Goal: Information Seeking & Learning: Learn about a topic

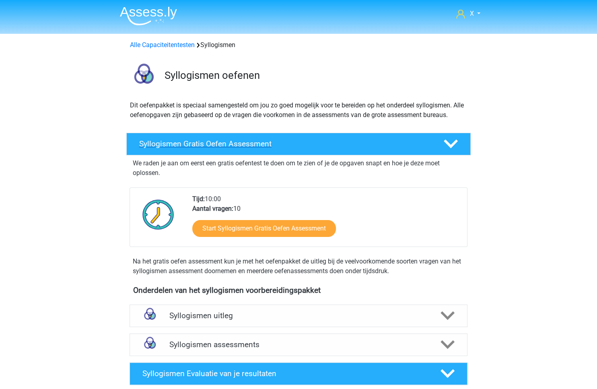
click at [439, 142] on div at bounding box center [450, 144] width 27 height 14
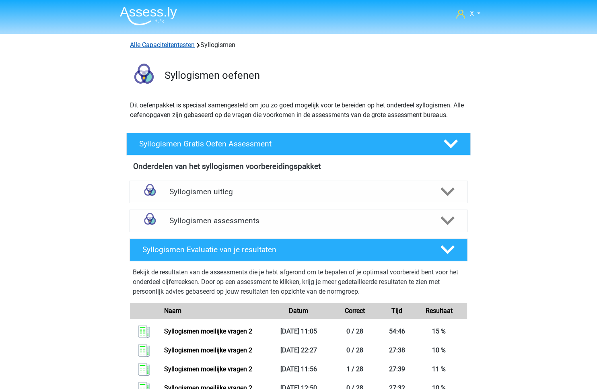
click at [157, 48] on link "Alle Capaciteitentesten" at bounding box center [162, 45] width 65 height 8
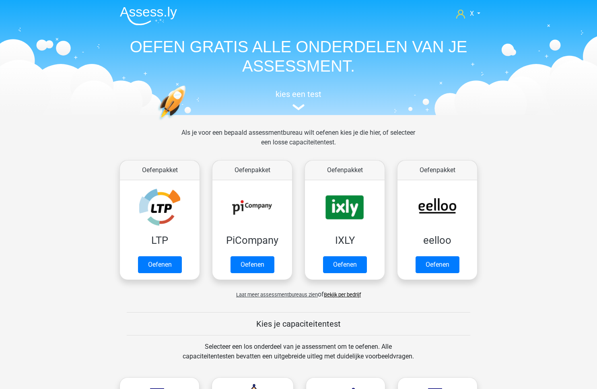
scroll to position [341, 0]
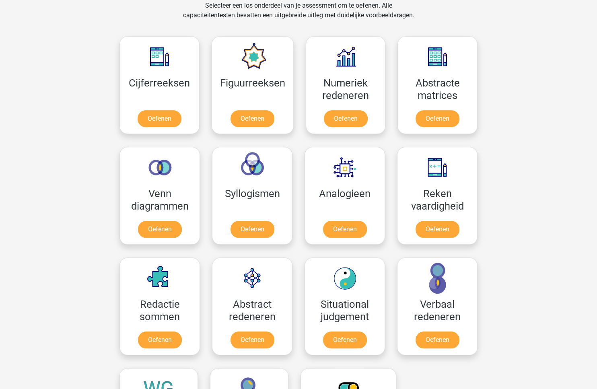
click at [514, 231] on div "X monsieursdedeucre@proton.med Nederlands English" at bounding box center [298, 297] width 597 height 1276
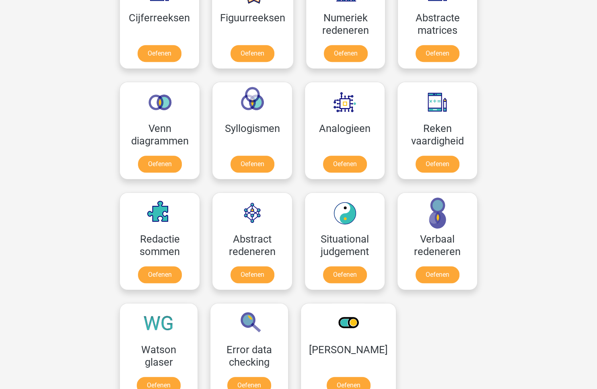
scroll to position [509, 0]
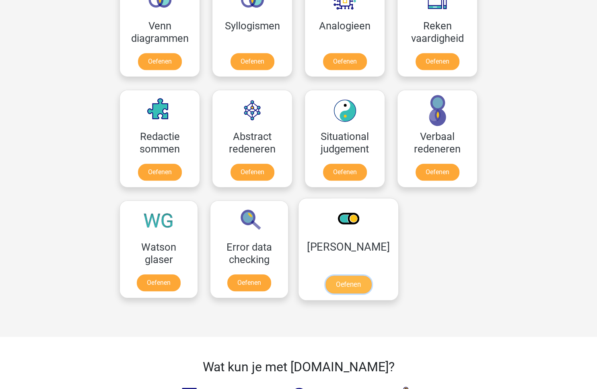
click at [339, 276] on link "Oefenen" at bounding box center [349, 285] width 46 height 18
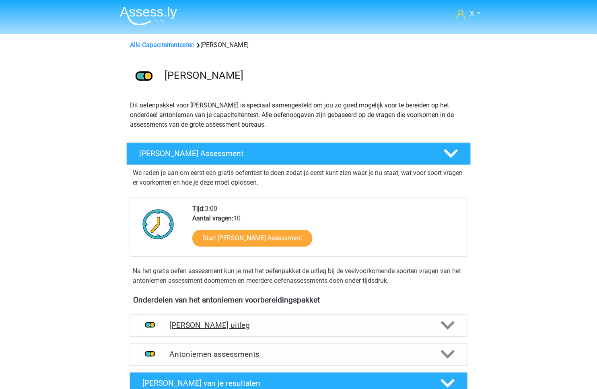
click at [314, 324] on h4 "Antoniemen uitleg" at bounding box center [298, 325] width 258 height 9
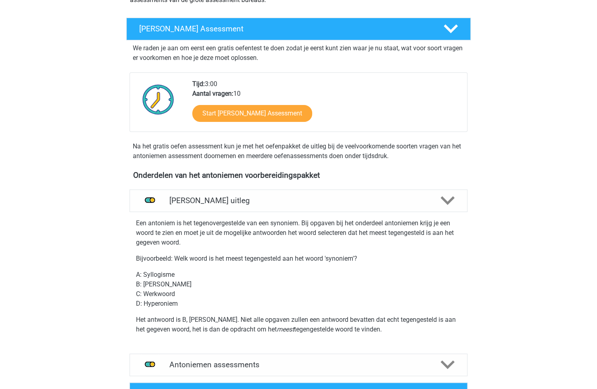
scroll to position [137, 0]
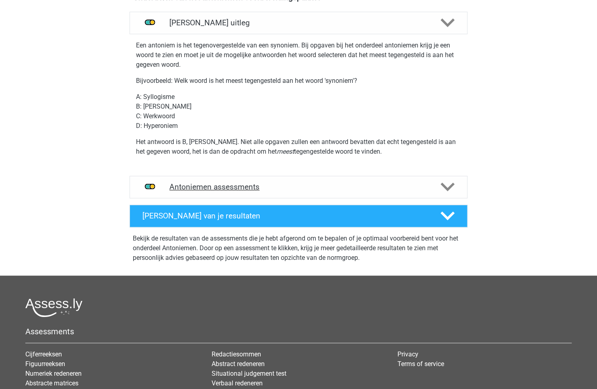
click at [307, 181] on div "Antoniemen assessments" at bounding box center [299, 187] width 338 height 23
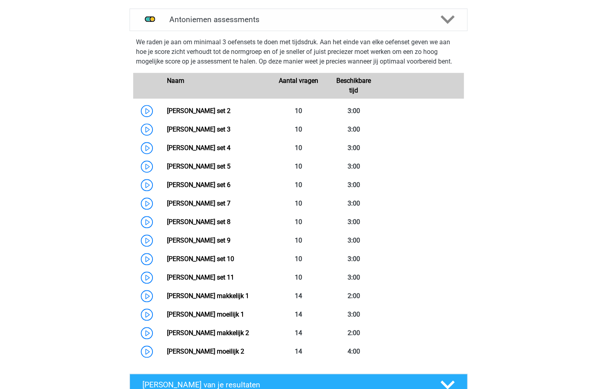
scroll to position [170, 0]
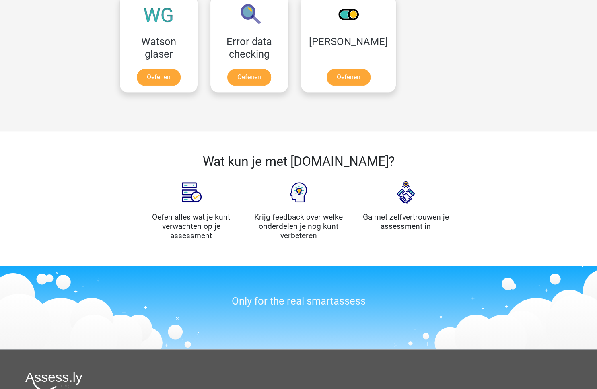
scroll to position [623, 0]
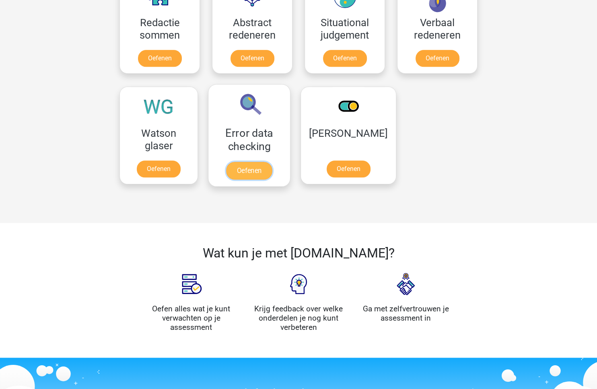
click at [261, 162] on link "Oefenen" at bounding box center [249, 171] width 46 height 18
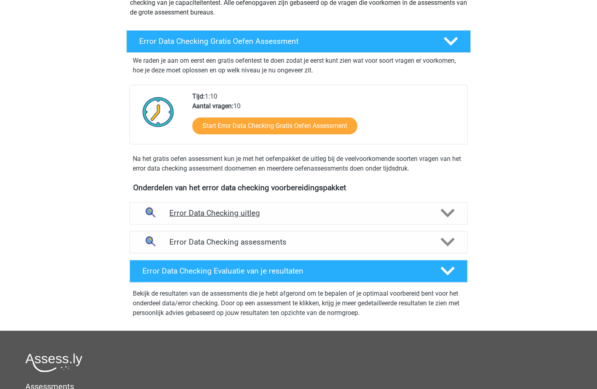
scroll to position [113, 0]
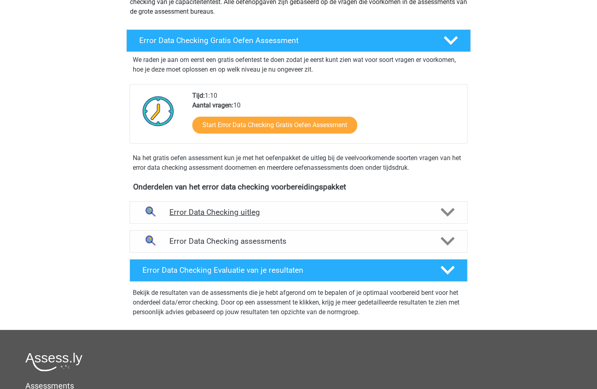
click at [301, 211] on h4 "Error Data Checking uitleg" at bounding box center [298, 212] width 258 height 9
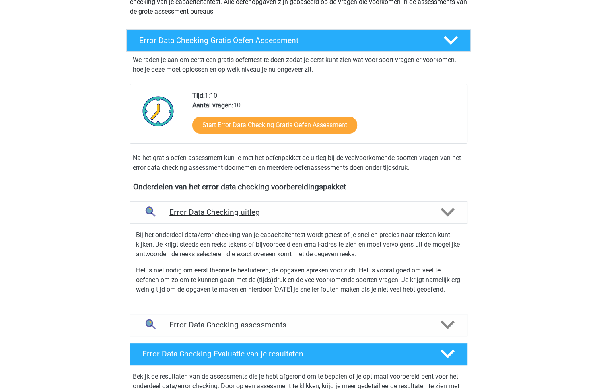
scroll to position [197, 0]
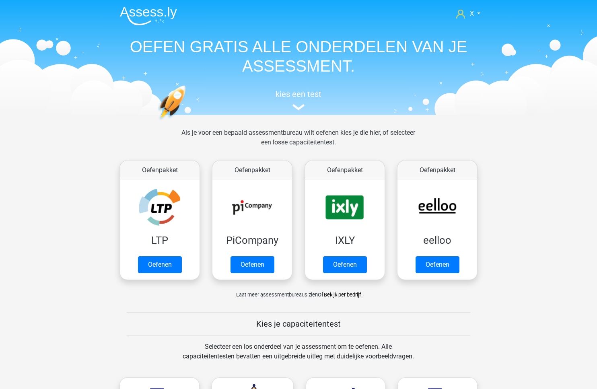
scroll to position [623, 0]
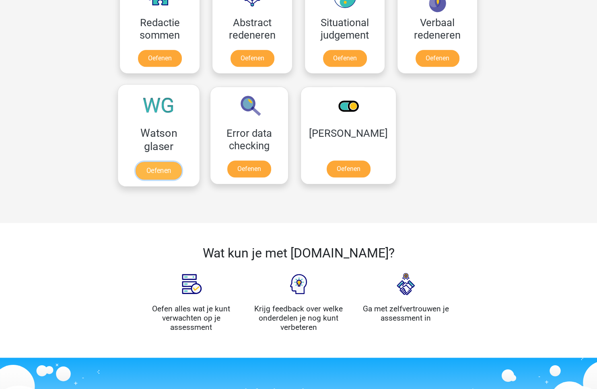
click at [157, 162] on link "Oefenen" at bounding box center [159, 171] width 46 height 18
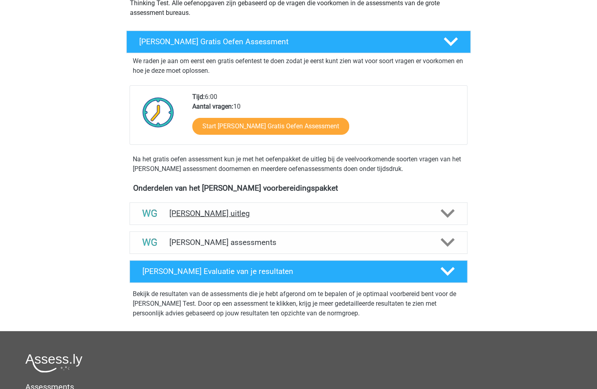
click at [324, 224] on div "[PERSON_NAME] uitleg" at bounding box center [299, 213] width 338 height 23
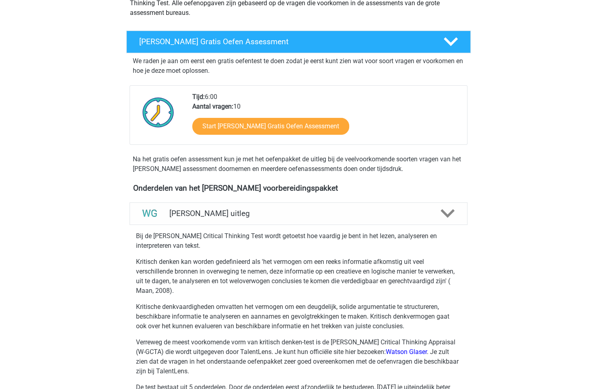
scroll to position [309, 0]
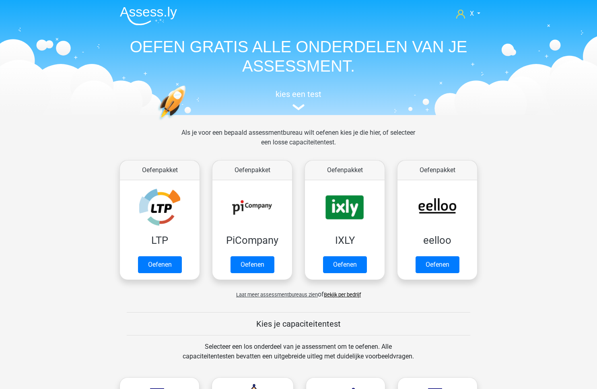
scroll to position [623, 0]
